Goal: Task Accomplishment & Management: Contribute content

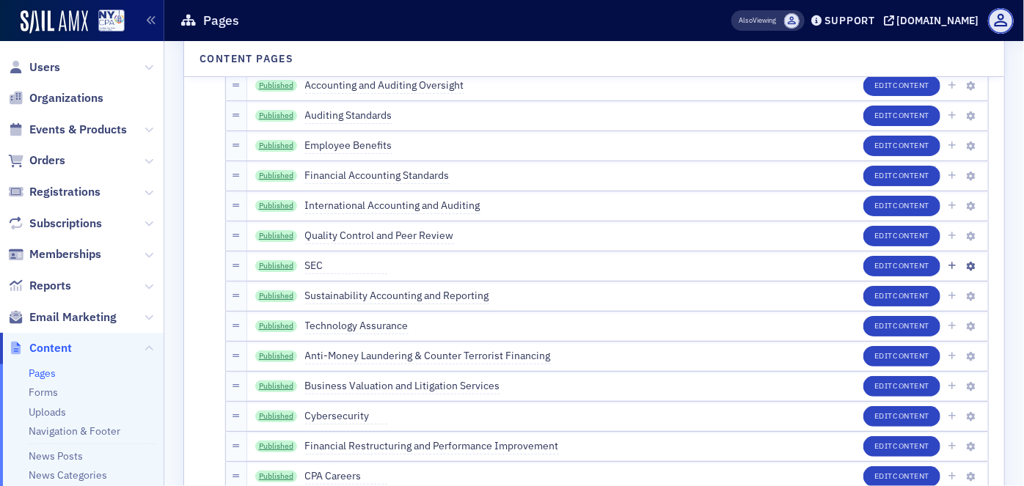
scroll to position [2534, 0]
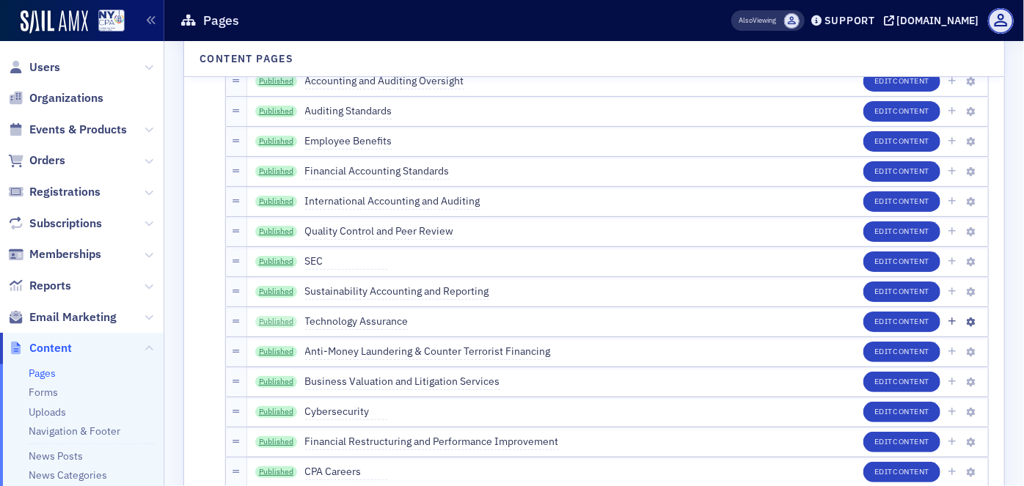
click at [269, 321] on link "Published" at bounding box center [276, 322] width 43 height 12
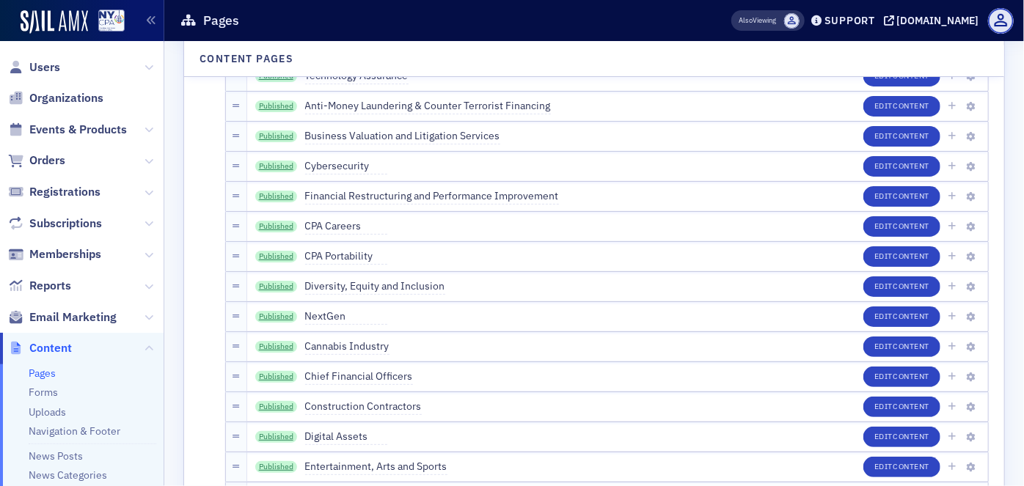
scroll to position [2801, 0]
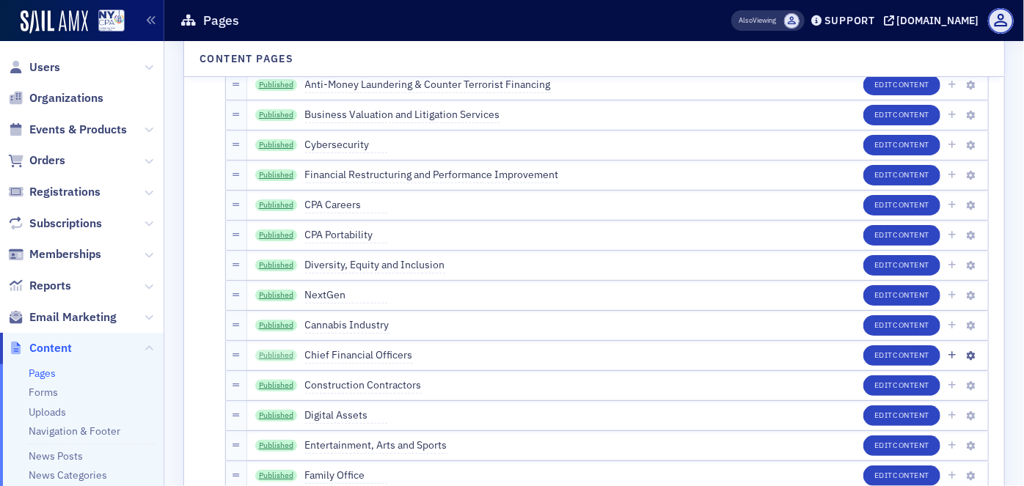
click at [275, 354] on link "Published" at bounding box center [276, 356] width 43 height 12
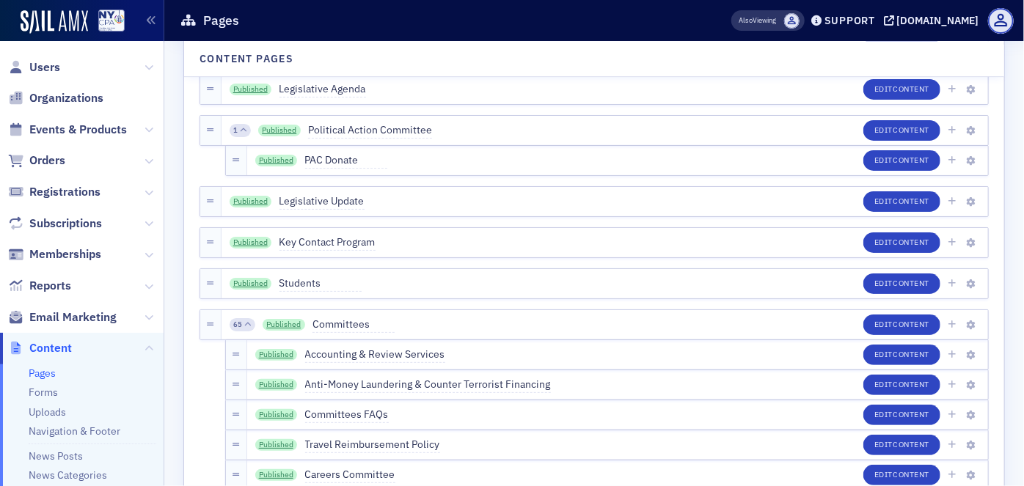
scroll to position [2001, 0]
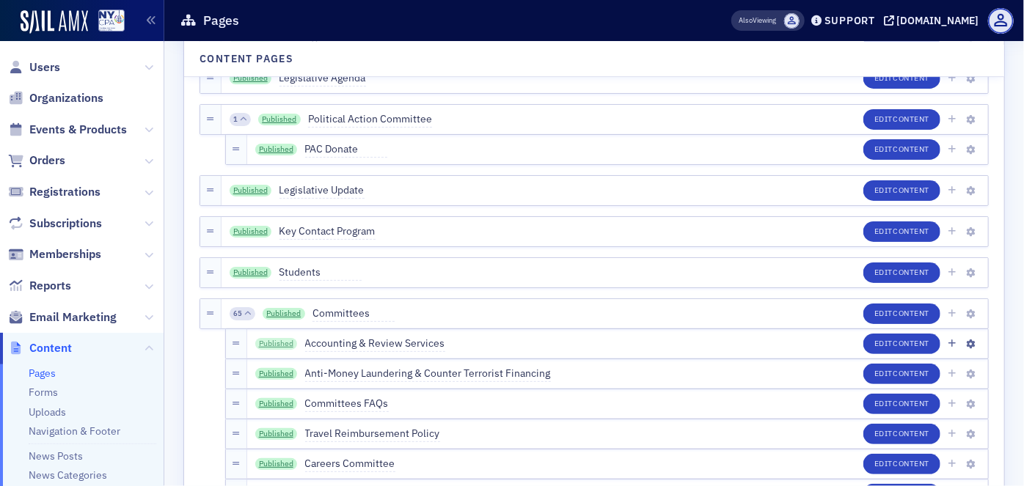
click at [264, 343] on link "Published" at bounding box center [276, 344] width 43 height 12
click at [282, 373] on link "Published" at bounding box center [276, 374] width 43 height 12
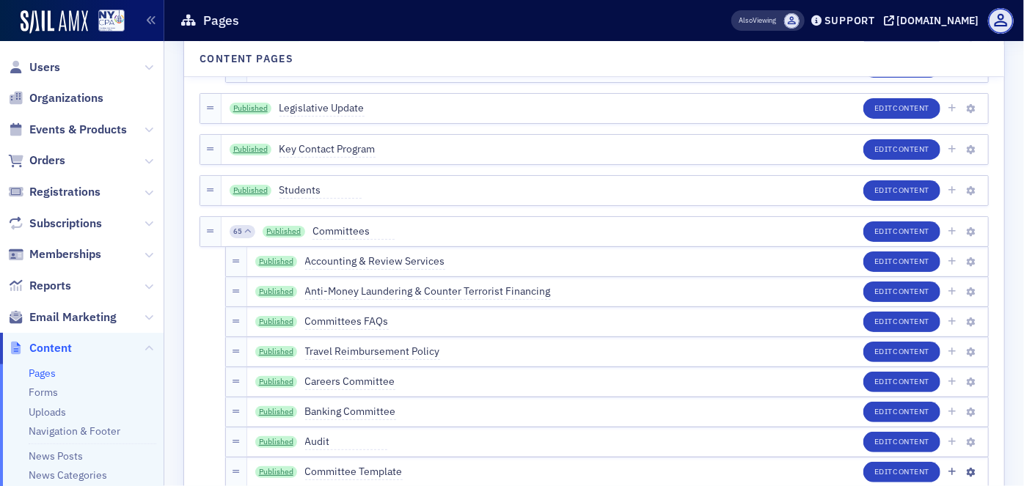
scroll to position [2201, 0]
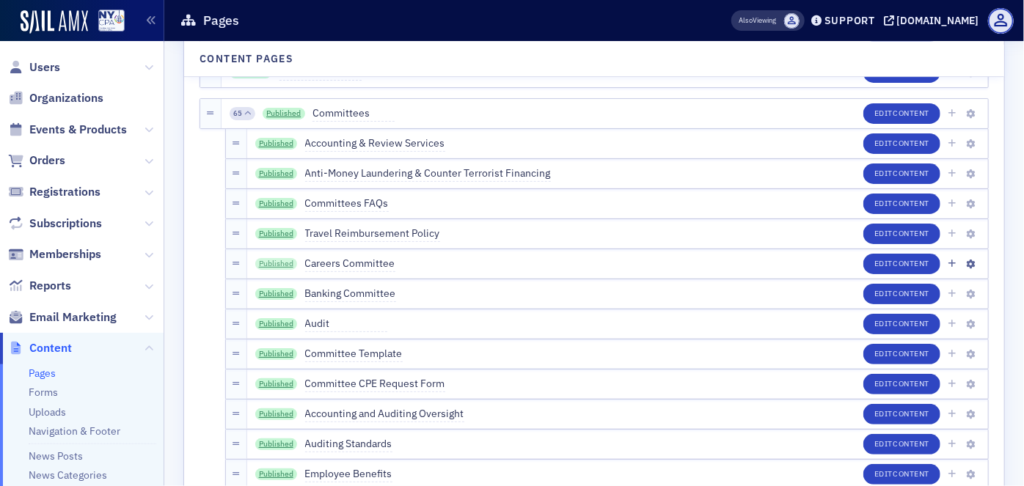
click at [276, 264] on link "Published" at bounding box center [276, 264] width 43 height 12
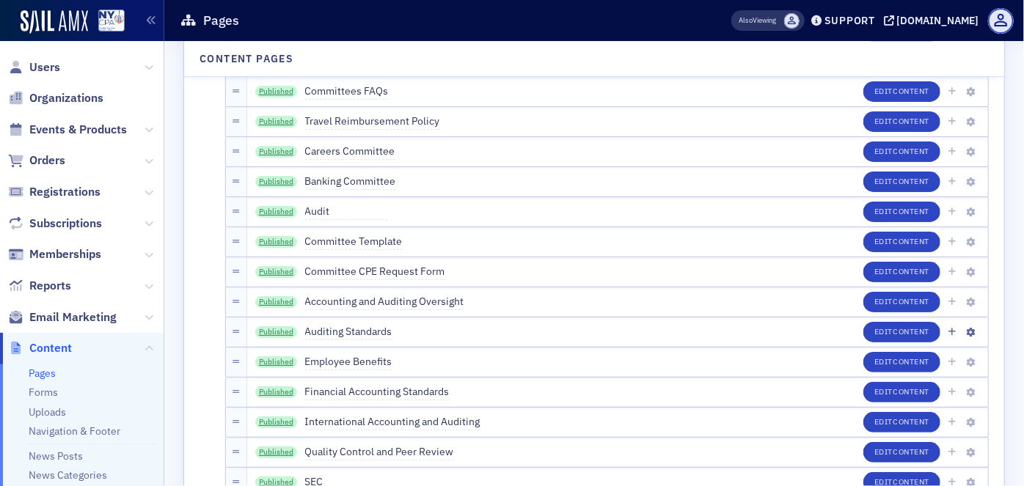
scroll to position [2334, 0]
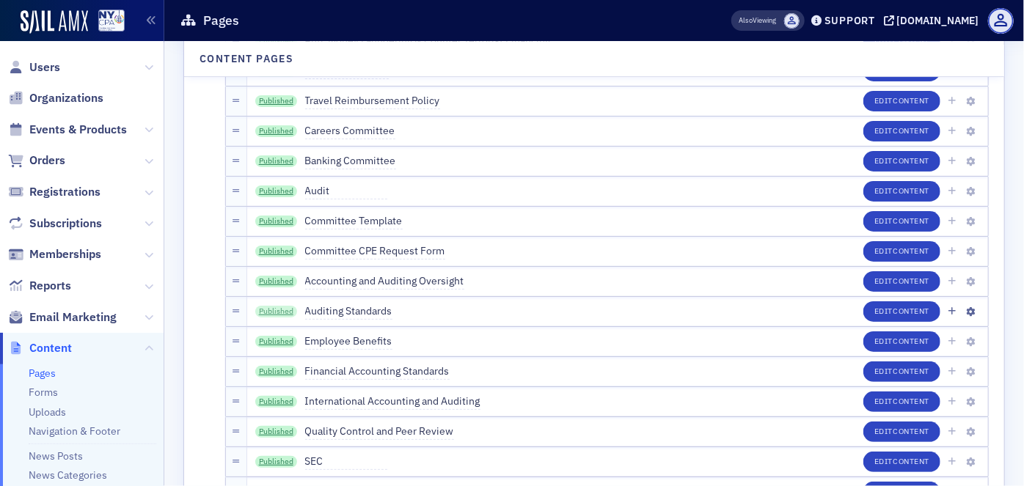
click at [272, 308] on link "Published" at bounding box center [276, 312] width 43 height 12
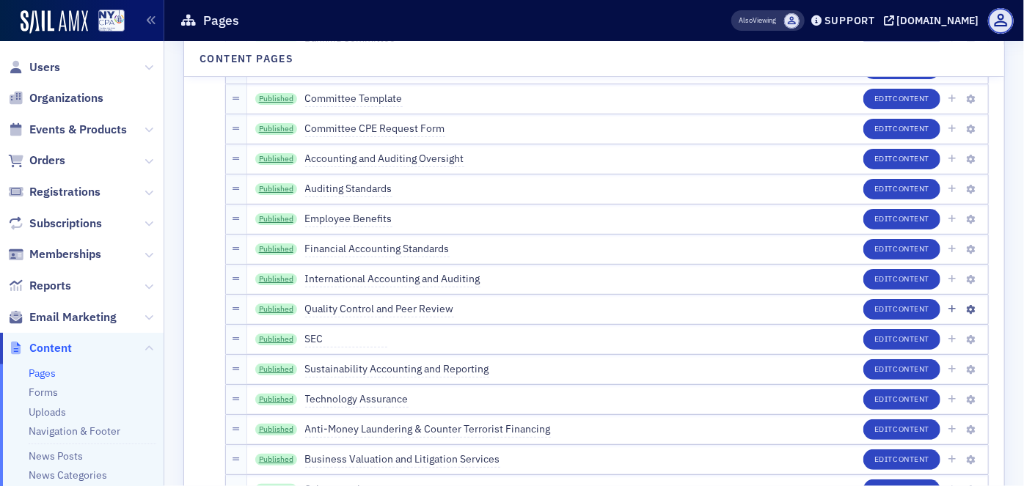
scroll to position [2467, 0]
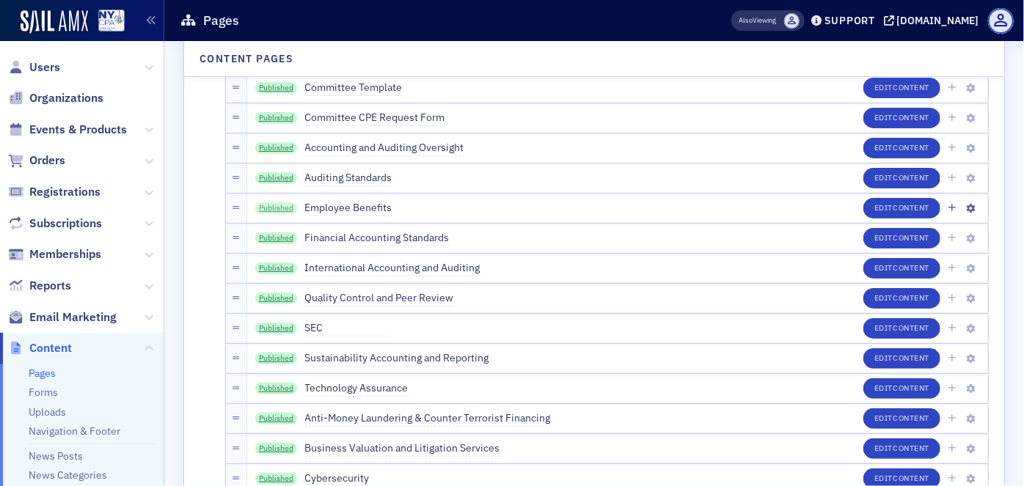
click at [271, 205] on link "Published" at bounding box center [276, 208] width 43 height 12
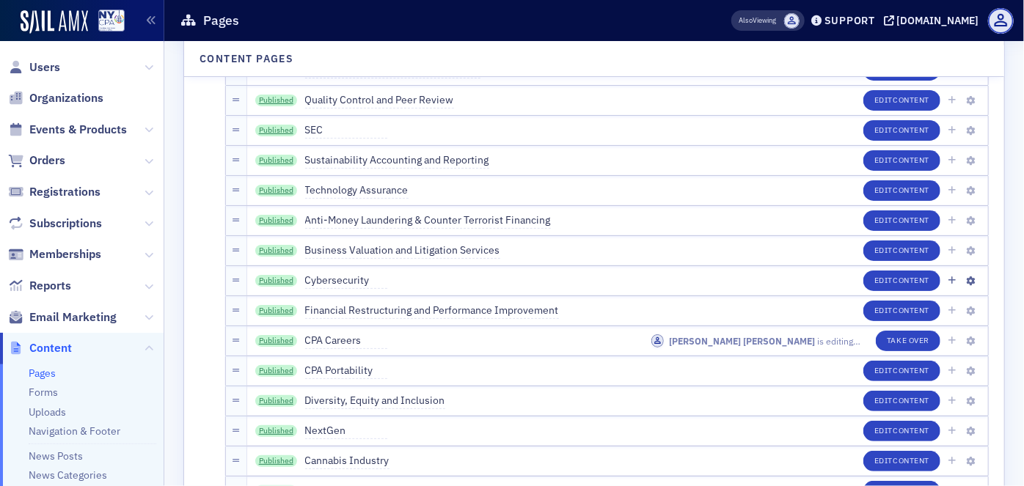
scroll to position [2667, 0]
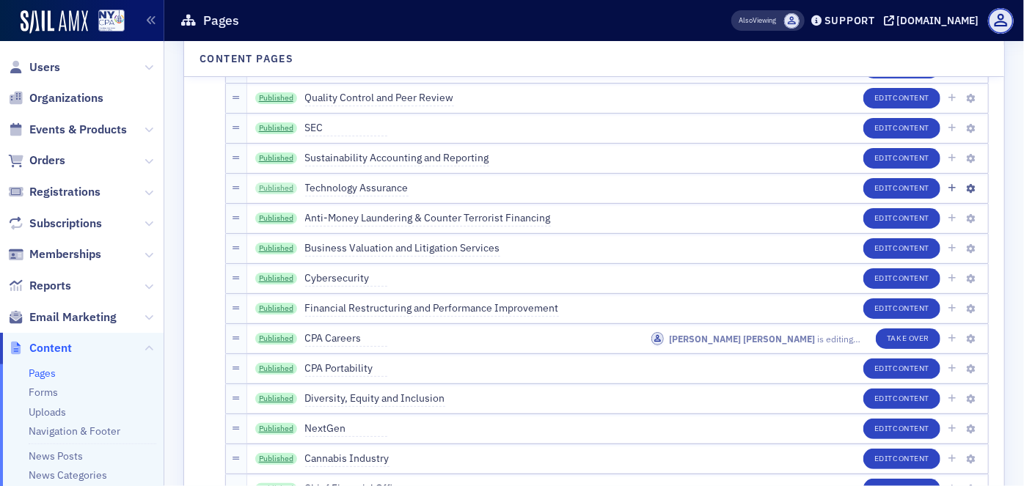
click at [277, 190] on link "Published" at bounding box center [276, 189] width 43 height 12
click at [273, 128] on link "Published" at bounding box center [276, 129] width 43 height 12
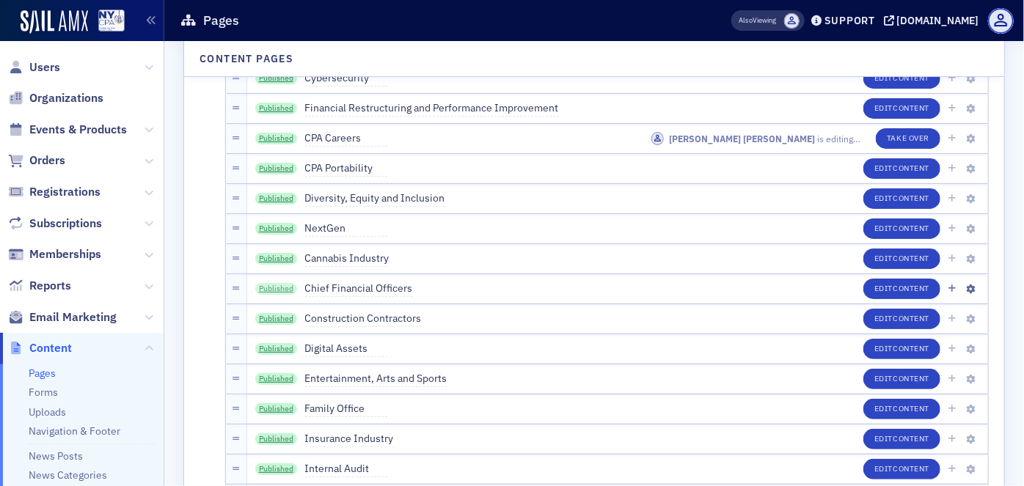
click at [284, 287] on link "Published" at bounding box center [276, 289] width 43 height 12
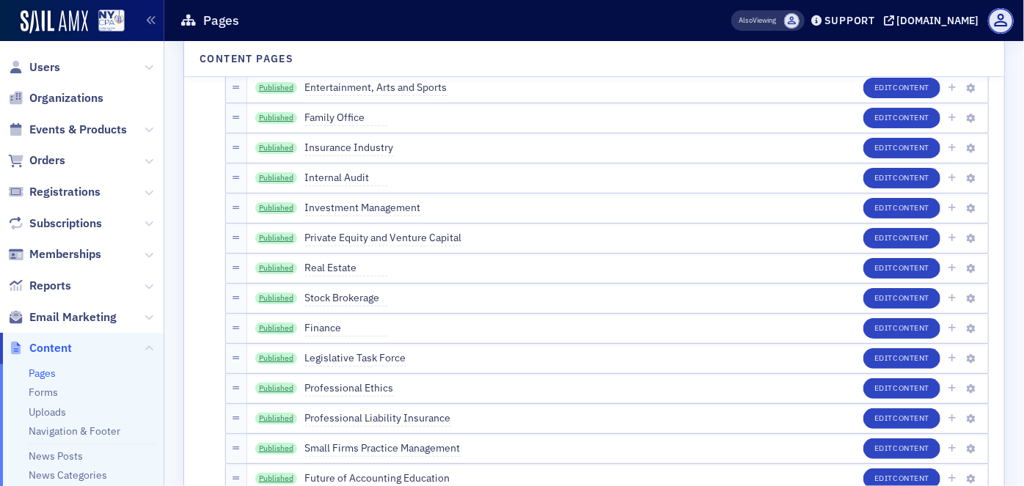
scroll to position [3201, 0]
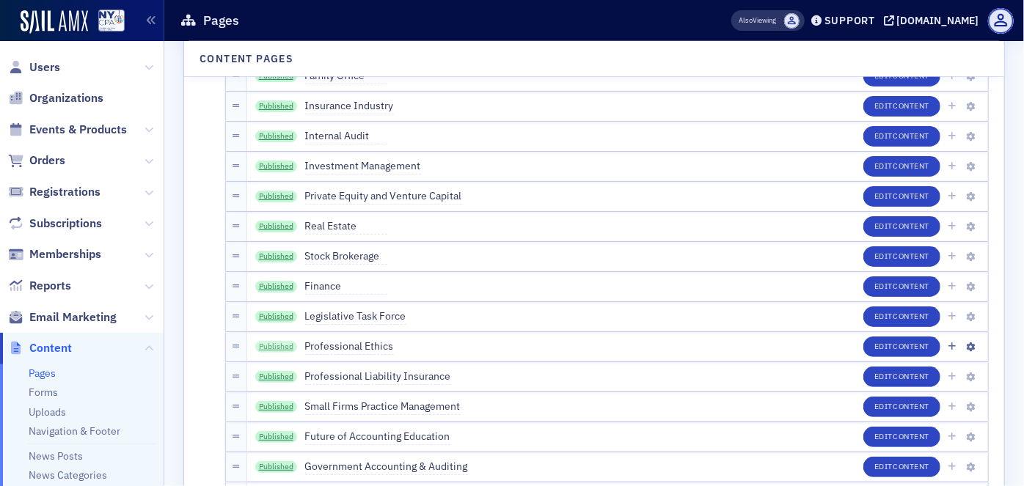
click at [283, 348] on link "Published" at bounding box center [276, 347] width 43 height 12
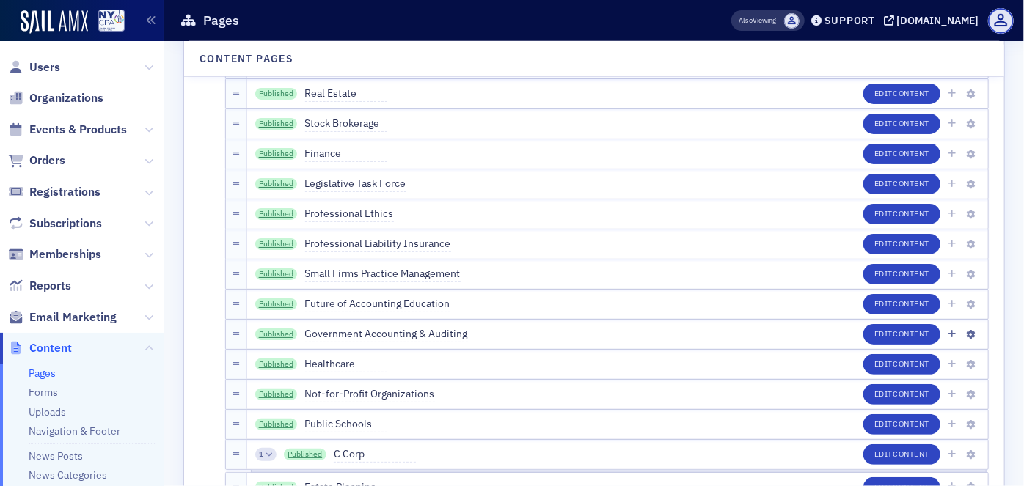
scroll to position [3334, 0]
click at [277, 276] on link "Published" at bounding box center [276, 274] width 43 height 12
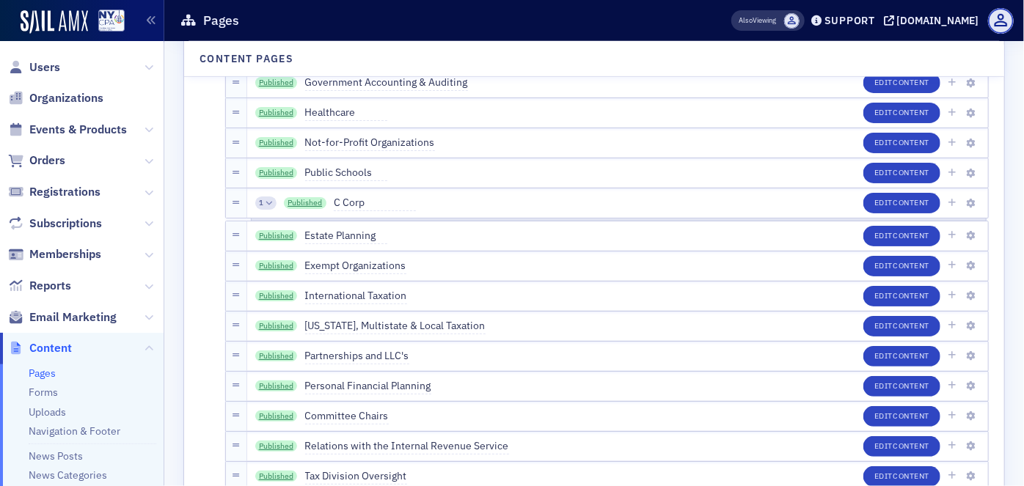
scroll to position [3601, 0]
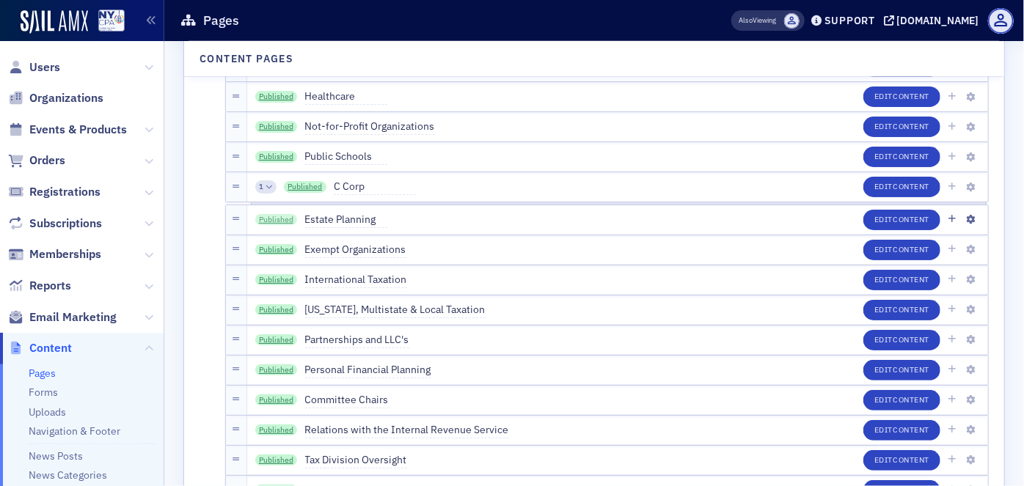
click at [277, 216] on link "Published" at bounding box center [276, 220] width 43 height 12
click at [286, 426] on link "Published" at bounding box center [276, 431] width 43 height 12
click at [282, 425] on link "Published" at bounding box center [276, 431] width 43 height 12
click at [274, 244] on link "Published" at bounding box center [276, 250] width 43 height 12
click at [271, 249] on link "Published" at bounding box center [276, 250] width 43 height 12
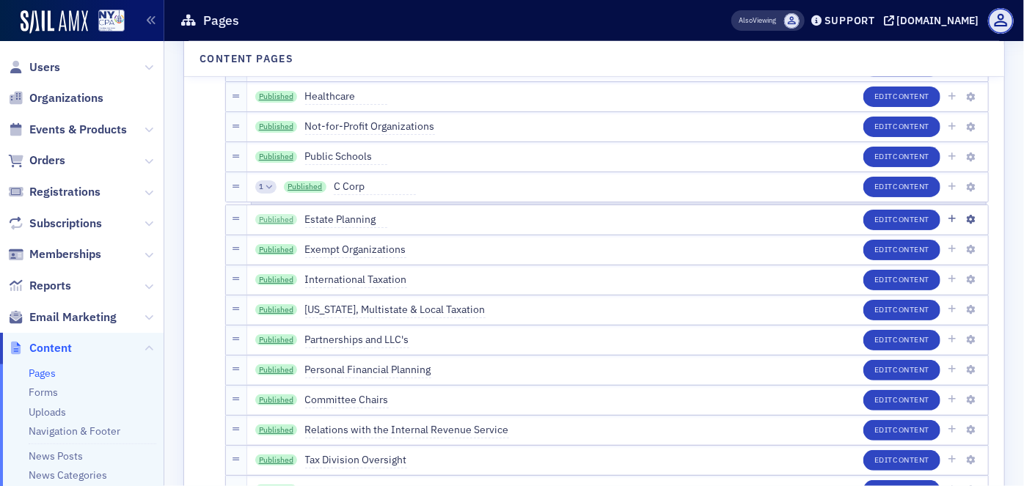
click at [271, 214] on link "Published" at bounding box center [276, 220] width 43 height 12
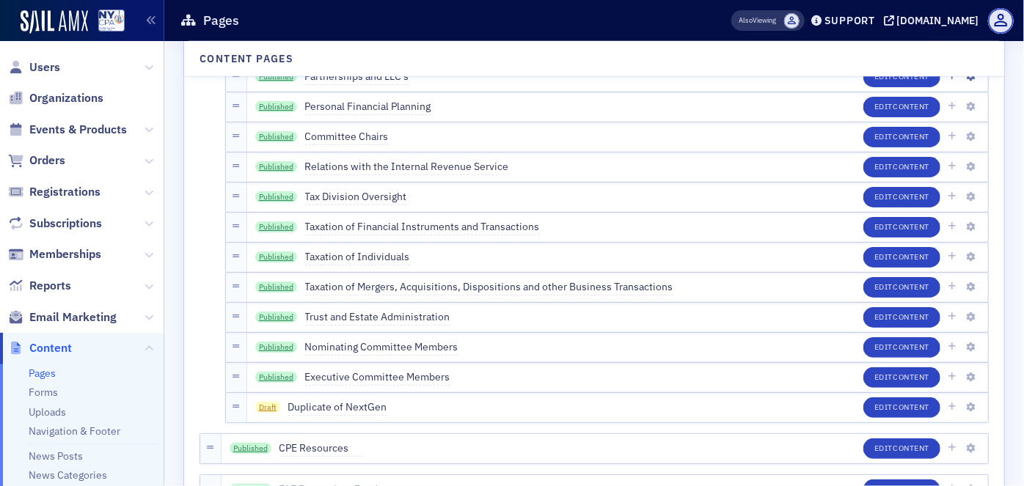
scroll to position [3867, 0]
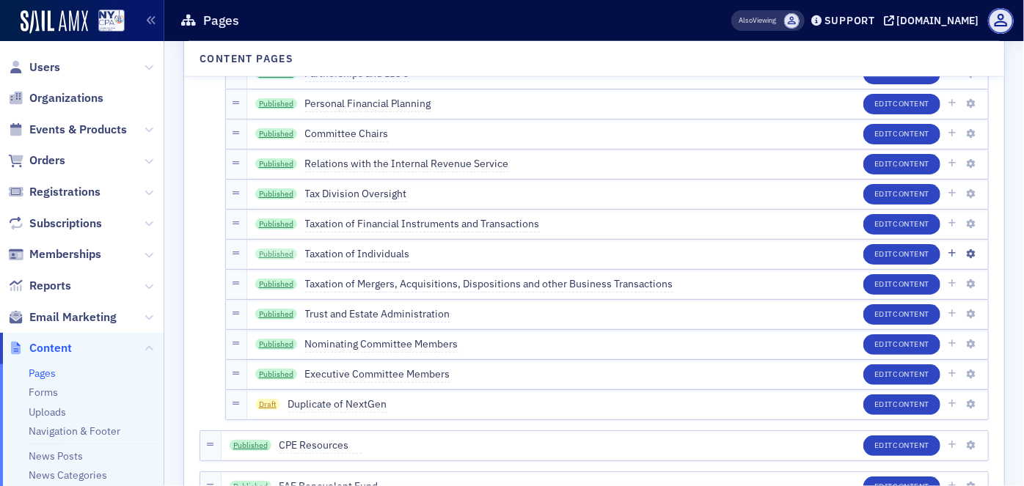
click at [260, 249] on link "Published" at bounding box center [276, 255] width 43 height 12
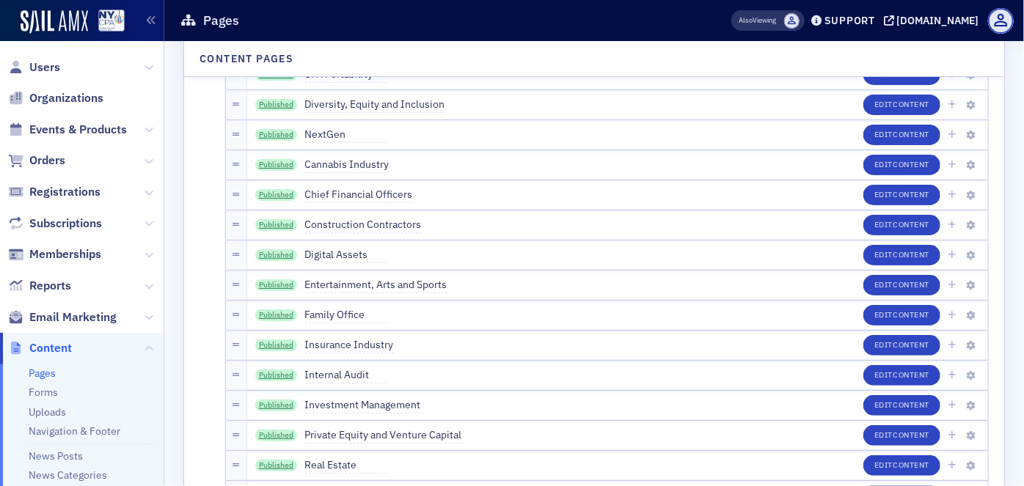
scroll to position [2934, 0]
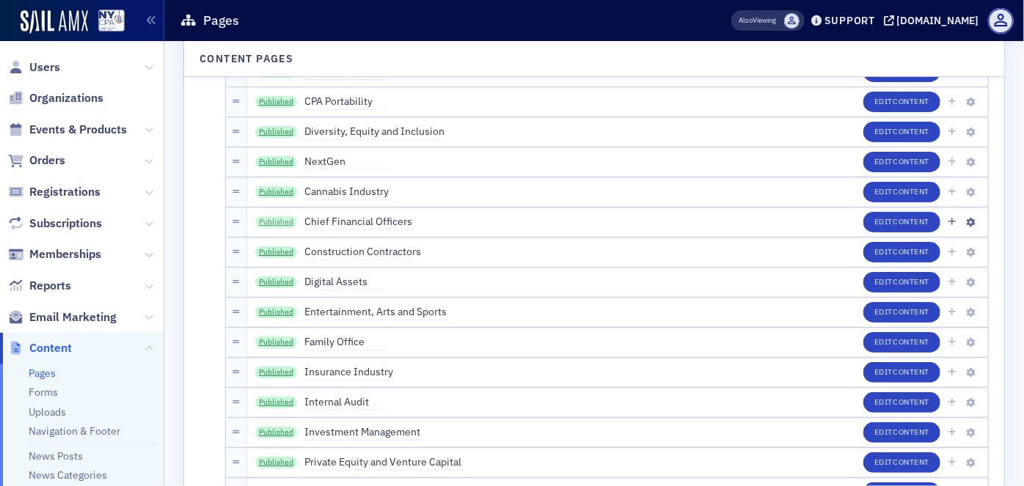
click at [273, 219] on link "Published" at bounding box center [276, 222] width 43 height 12
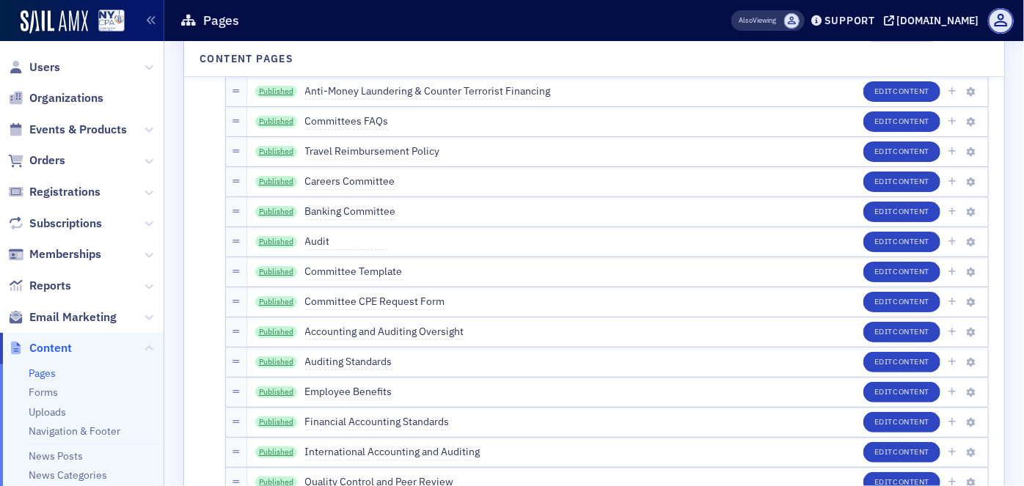
scroll to position [2201, 0]
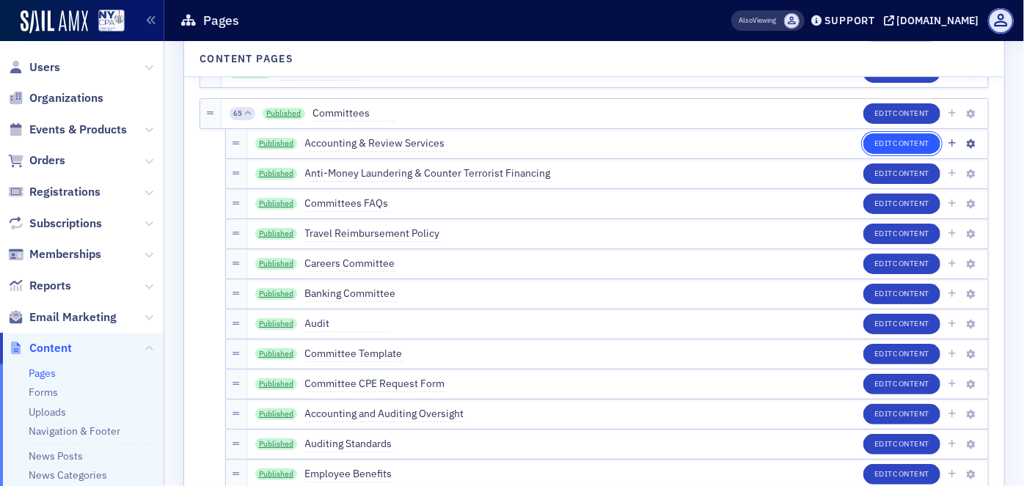
click at [880, 147] on button "Edit Content" at bounding box center [901, 144] width 77 height 21
